Goal: Task Accomplishment & Management: Manage account settings

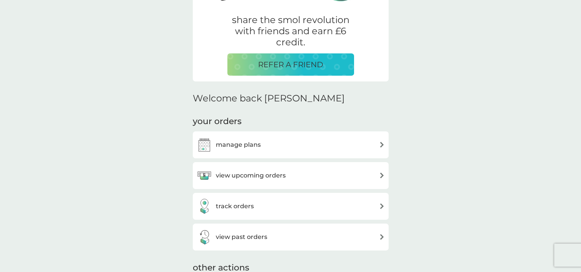
scroll to position [154, 0]
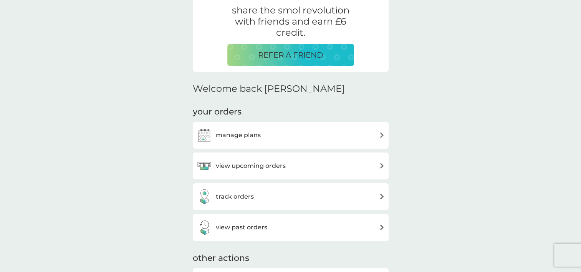
click at [329, 138] on div "manage plans" at bounding box center [291, 134] width 188 height 15
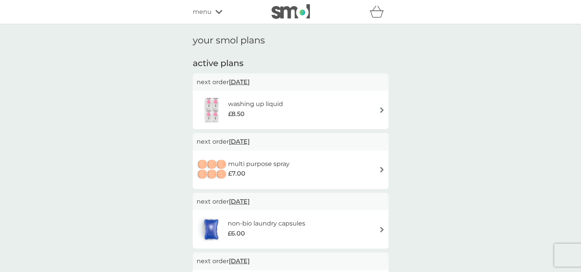
click at [250, 81] on span "[DATE]" at bounding box center [239, 81] width 21 height 15
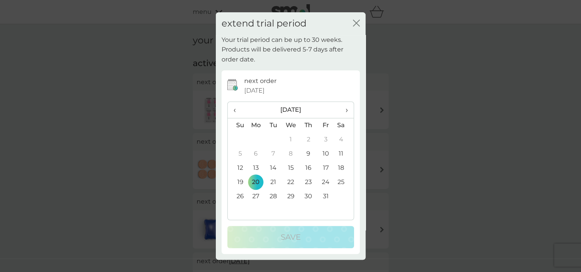
click at [358, 23] on icon "close" at bounding box center [356, 23] width 7 height 7
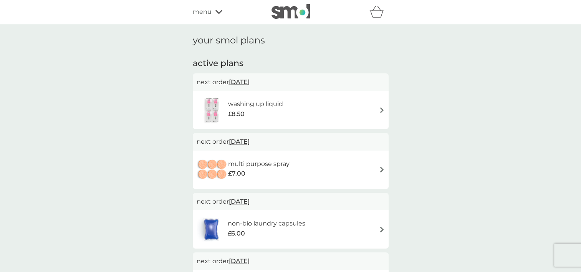
click at [215, 13] on icon at bounding box center [218, 12] width 7 height 5
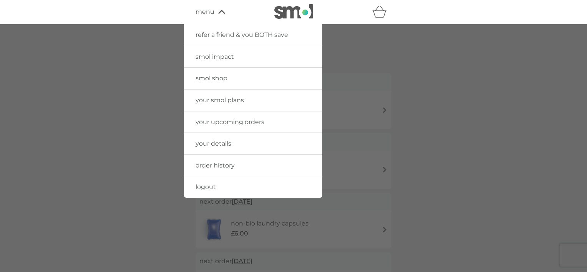
click at [111, 74] on div at bounding box center [293, 160] width 587 height 272
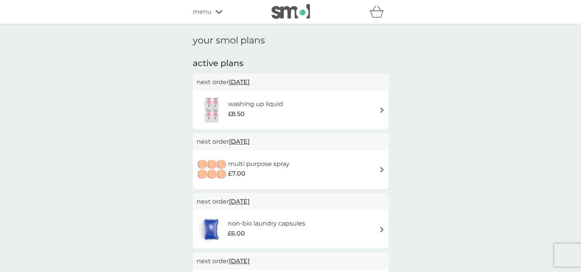
click at [217, 14] on div "menu" at bounding box center [225, 12] width 65 height 10
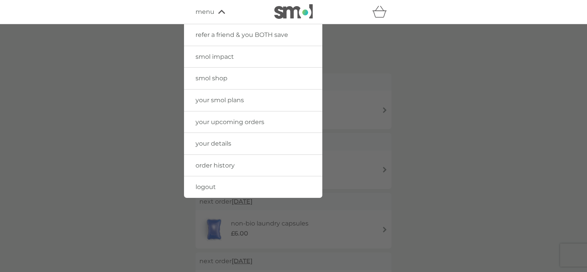
click at [243, 129] on link "your upcoming orders" at bounding box center [253, 122] width 138 height 22
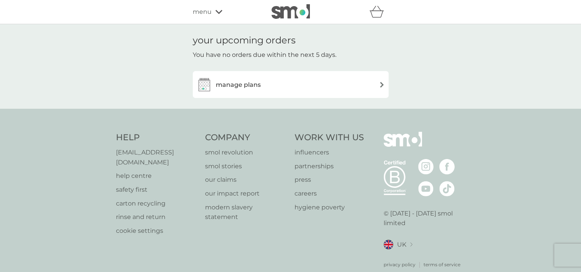
click at [250, 84] on h3 "manage plans" at bounding box center [238, 85] width 45 height 10
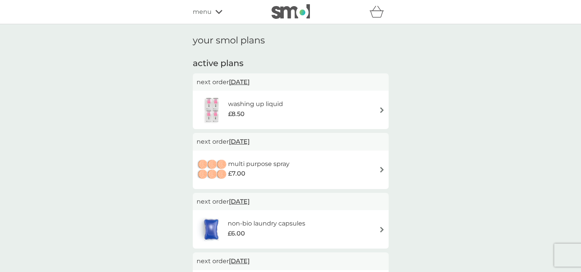
click at [250, 84] on span "[DATE]" at bounding box center [239, 81] width 21 height 15
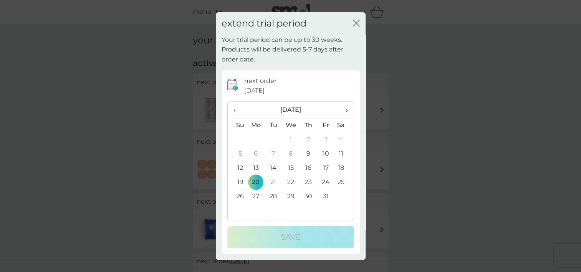
click at [359, 19] on div "close" at bounding box center [356, 23] width 7 height 11
click at [356, 23] on icon "close" at bounding box center [357, 23] width 3 height 6
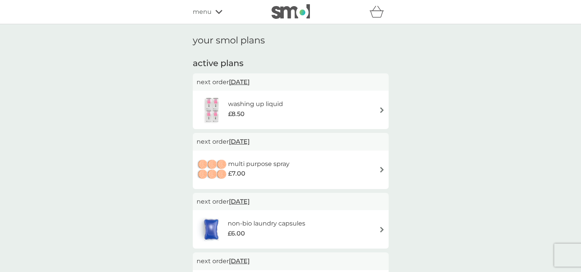
click at [380, 109] on img at bounding box center [382, 110] width 6 height 6
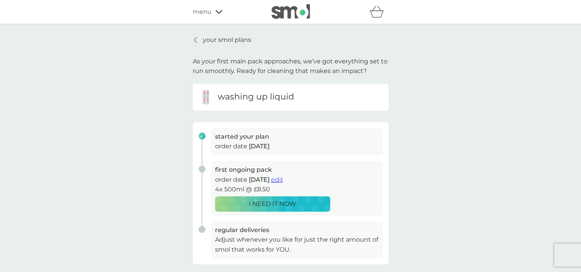
click at [218, 8] on div "menu" at bounding box center [225, 12] width 65 height 10
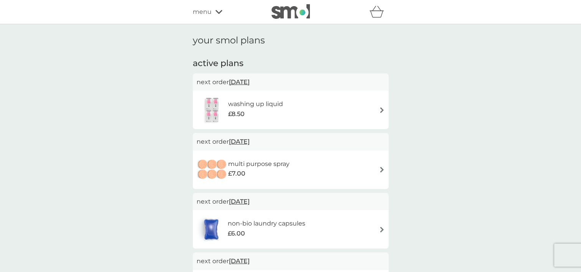
scroll to position [77, 0]
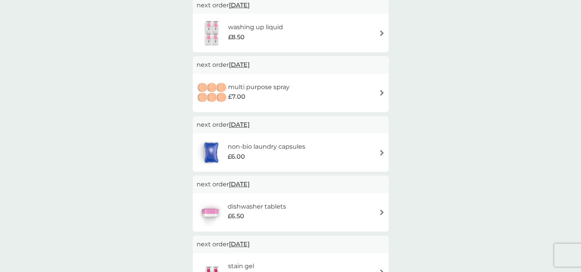
click at [250, 144] on h6 "non-bio laundry capsules" at bounding box center [267, 147] width 78 height 10
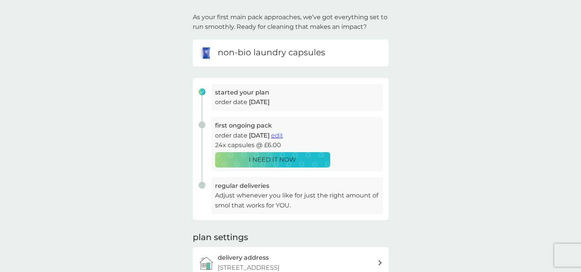
scroll to position [77, 0]
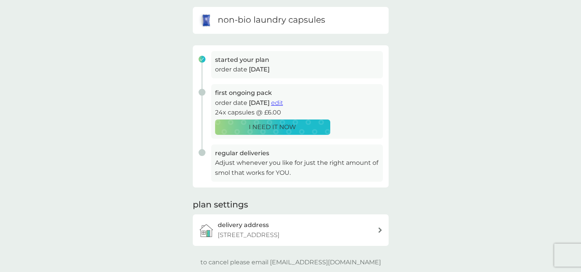
click at [309, 157] on h3 "regular deliveries" at bounding box center [297, 153] width 164 height 10
drag, startPoint x: 457, startPoint y: 66, endPoint x: 445, endPoint y: 40, distance: 29.0
click at [445, 40] on div "your smol plans As your first main pack approaches, we’ve got everything set to…" at bounding box center [290, 112] width 581 height 330
drag, startPoint x: 442, startPoint y: 83, endPoint x: 443, endPoint y: 43, distance: 39.9
click at [443, 43] on div "your smol plans As your first main pack approaches, we’ve got everything set to…" at bounding box center [290, 112] width 581 height 330
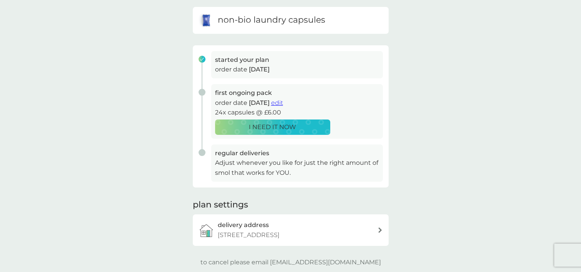
drag, startPoint x: 465, startPoint y: 88, endPoint x: 452, endPoint y: 58, distance: 32.6
click at [452, 58] on div "your smol plans As your first main pack approaches, we’ve got everything set to…" at bounding box center [290, 112] width 581 height 330
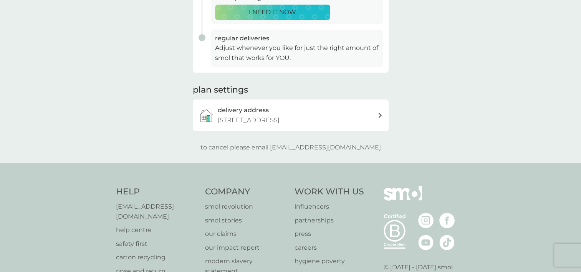
scroll to position [192, 0]
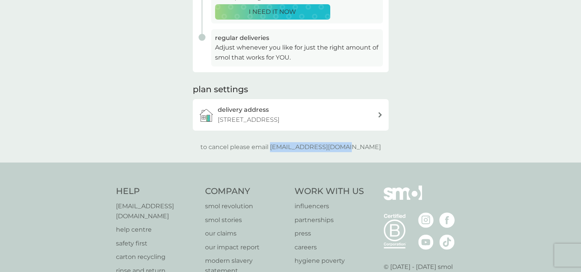
drag, startPoint x: 372, startPoint y: 160, endPoint x: 286, endPoint y: 161, distance: 86.0
click at [286, 152] on div "to cancel please email help@smolproducts.com" at bounding box center [291, 147] width 196 height 10
copy p "[EMAIL_ADDRESS][DOMAIN_NAME]"
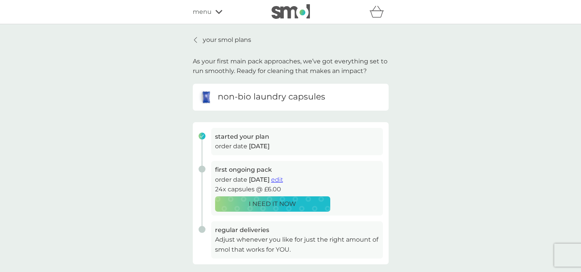
click at [207, 41] on p "your smol plans" at bounding box center [227, 40] width 48 height 10
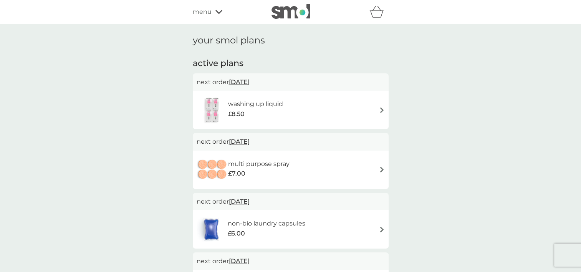
click at [298, 100] on div "washing up liquid £8.50" at bounding box center [291, 109] width 188 height 27
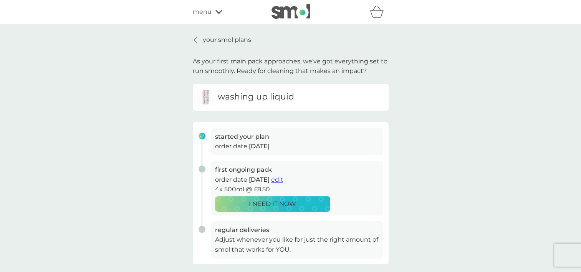
click at [209, 39] on p "your smol plans" at bounding box center [227, 40] width 48 height 10
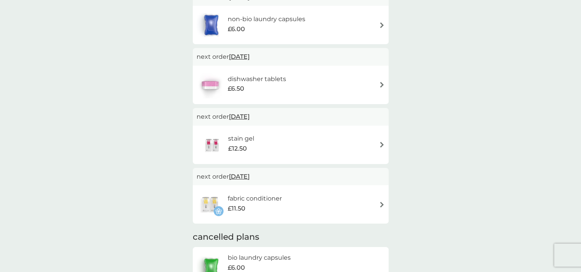
scroll to position [77, 0]
